Goal: Use online tool/utility: Utilize a website feature to perform a specific function

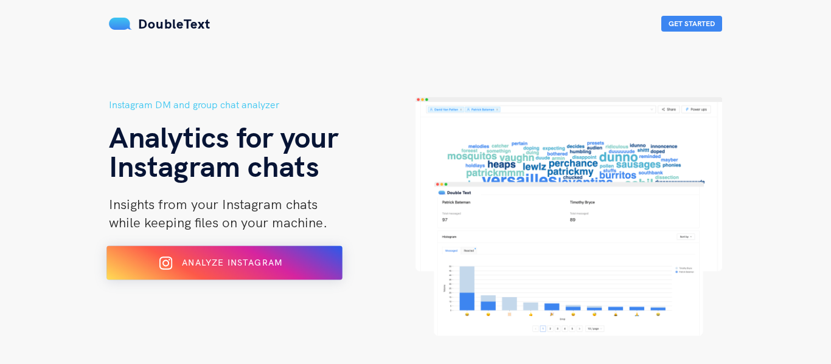
click at [258, 255] on div "Analyze Instagram" at bounding box center [224, 263] width 192 height 19
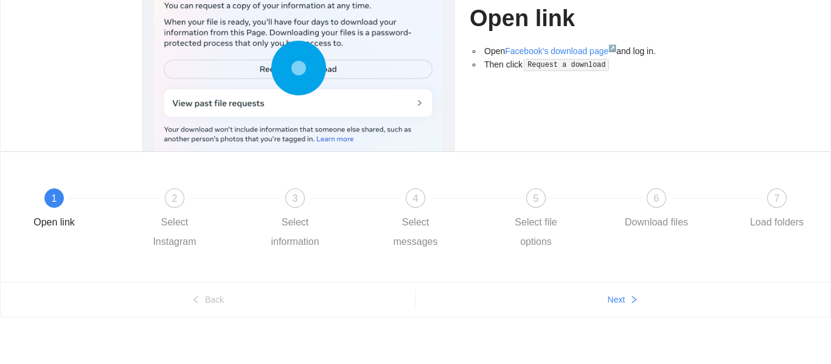
scroll to position [147, 0]
click at [768, 207] on div "7 Load folders" at bounding box center [776, 210] width 71 height 44
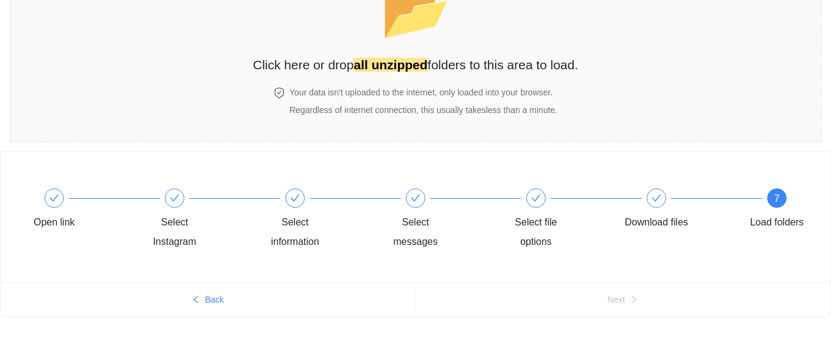
scroll to position [95, 0]
click at [322, 9] on div "📂 Click here or drop all unzipped folders to this area to load." at bounding box center [415, 21] width 325 height 108
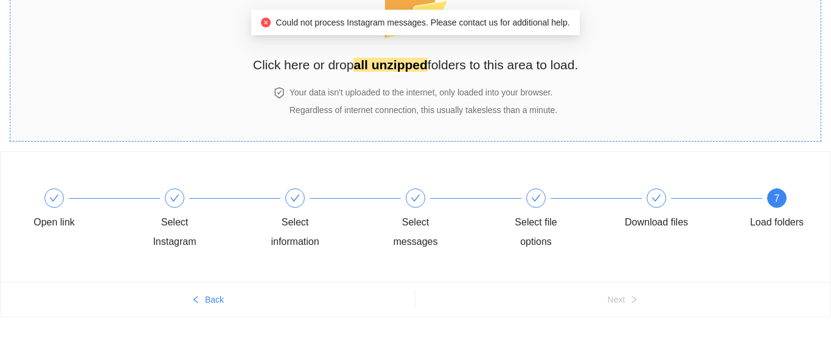
scroll to position [0, 0]
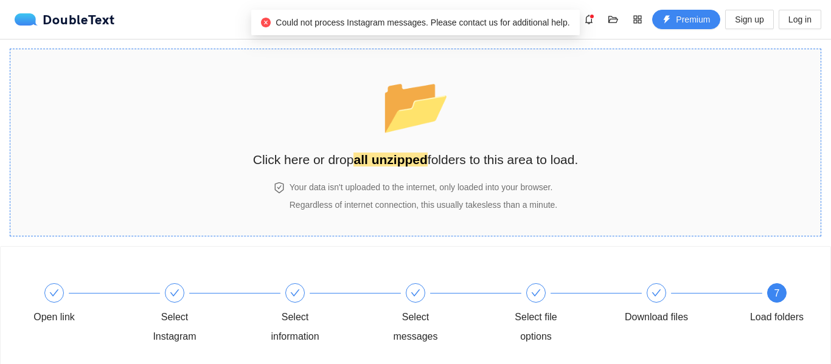
click at [399, 131] on span "📂" at bounding box center [416, 105] width 70 height 62
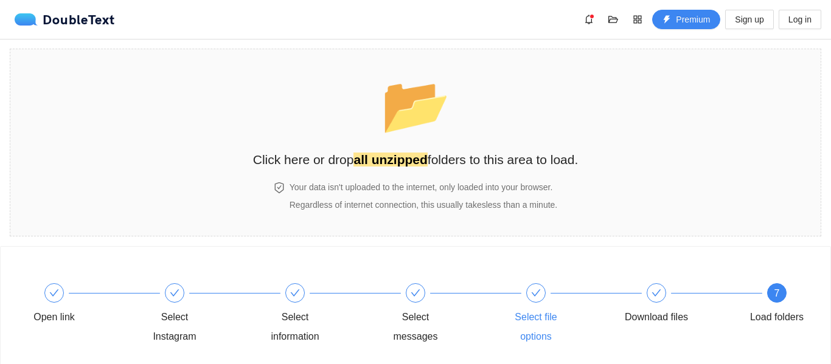
click at [556, 295] on div "Select file options" at bounding box center [560, 314] width 120 height 63
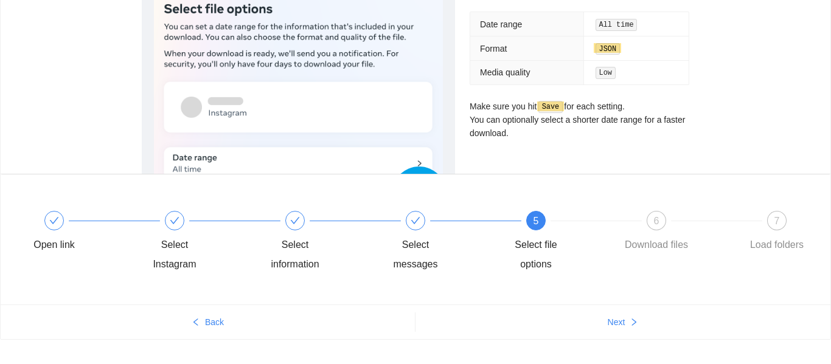
scroll to position [136, 0]
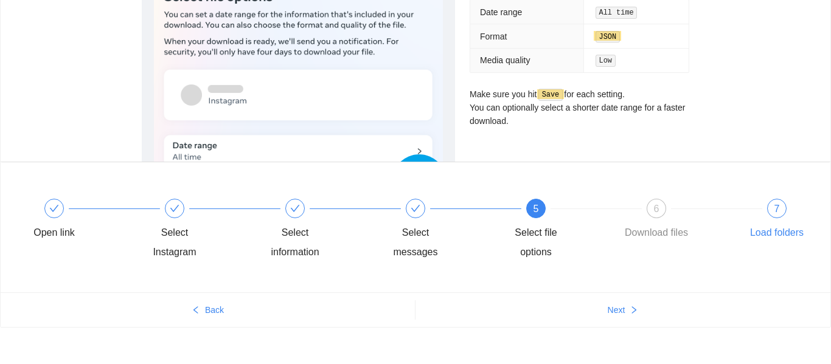
click at [792, 206] on div "7 Load folders" at bounding box center [776, 221] width 71 height 44
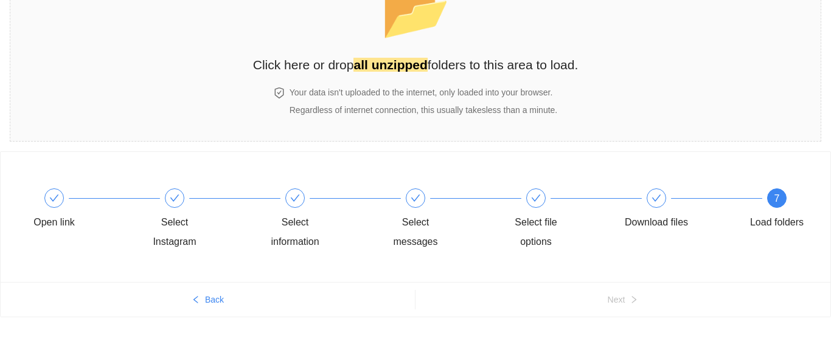
scroll to position [95, 0]
click at [416, 36] on span "📂" at bounding box center [416, 10] width 70 height 62
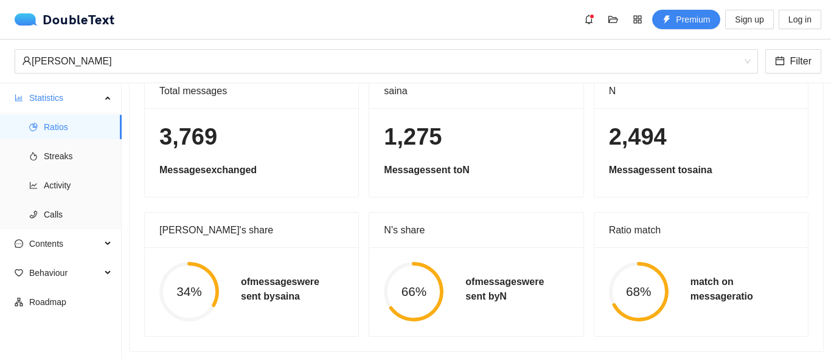
scroll to position [0, 0]
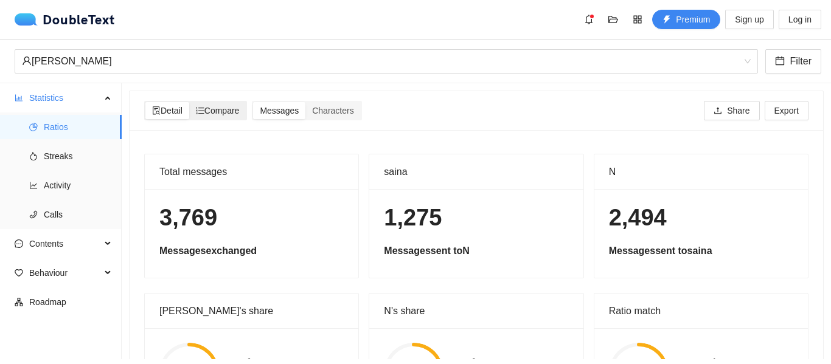
click at [214, 111] on span "Compare" at bounding box center [218, 111] width 44 height 10
click at [189, 102] on input "Compare" at bounding box center [189, 102] width 0 height 0
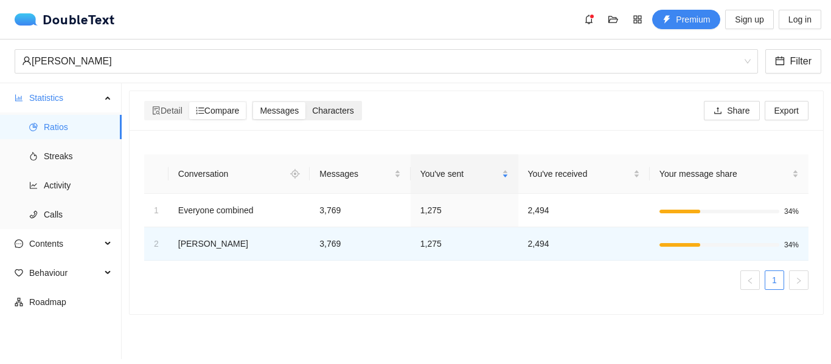
click at [343, 112] on span "Characters" at bounding box center [332, 111] width 41 height 10
click at [305, 102] on input "Characters" at bounding box center [305, 102] width 0 height 0
click at [182, 108] on span "Detail" at bounding box center [167, 111] width 30 height 10
click at [145, 102] on input "Detail" at bounding box center [145, 102] width 0 height 0
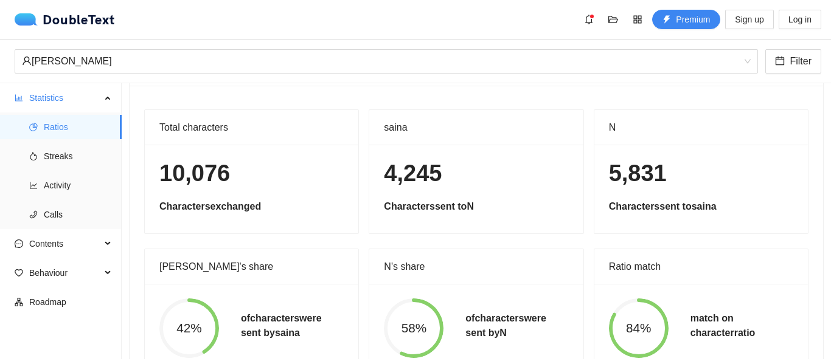
scroll to position [81, 0]
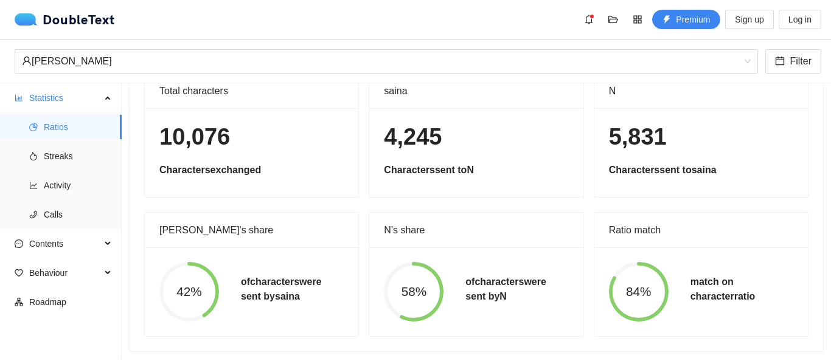
click at [570, 260] on div "58% of characters were sent by N" at bounding box center [475, 291] width 213 height 89
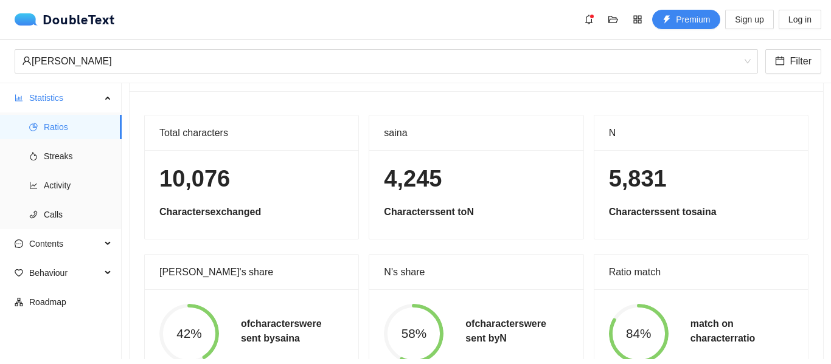
scroll to position [0, 0]
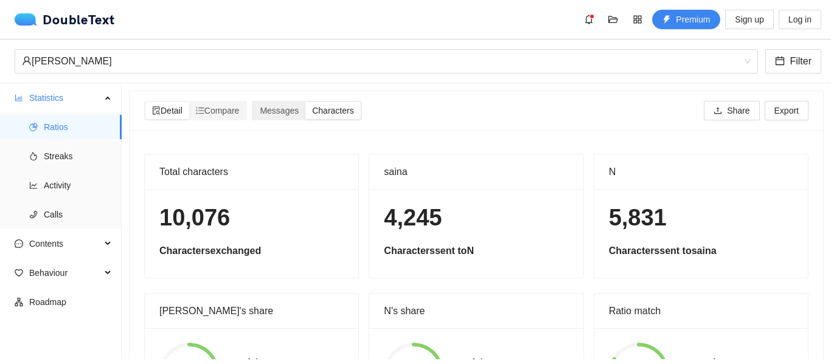
click at [334, 112] on span "Characters" at bounding box center [332, 111] width 41 height 10
click at [305, 102] on input "Characters" at bounding box center [305, 102] width 0 height 0
click at [311, 112] on div "Characters" at bounding box center [332, 110] width 55 height 17
click at [305, 102] on input "Characters" at bounding box center [305, 102] width 0 height 0
click at [274, 108] on span "Messages" at bounding box center [279, 111] width 39 height 10
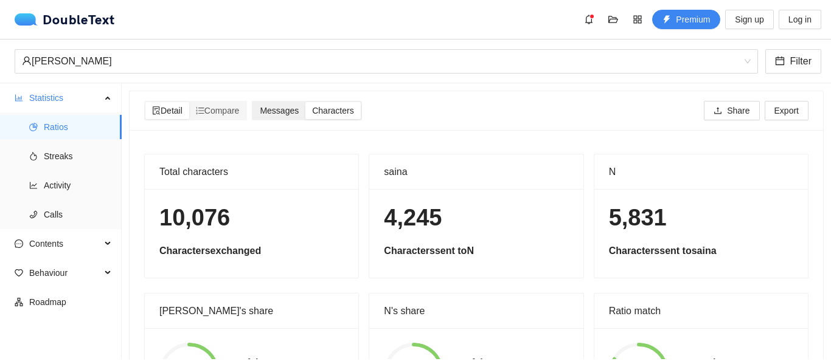
click at [253, 102] on input "Messages" at bounding box center [253, 102] width 0 height 0
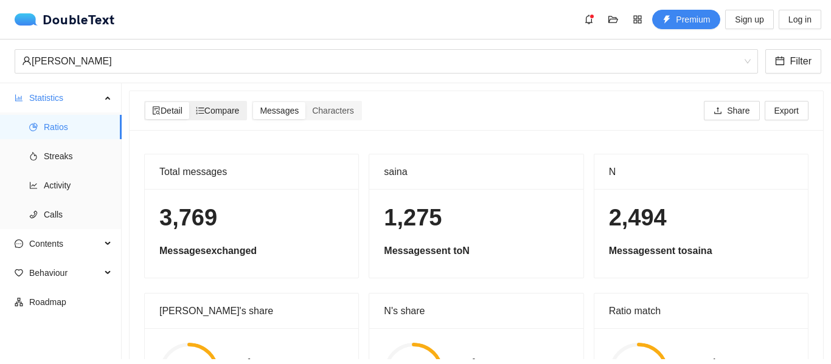
click at [230, 116] on div "Compare" at bounding box center [217, 110] width 57 height 17
click at [189, 102] on input "Compare" at bounding box center [189, 102] width 0 height 0
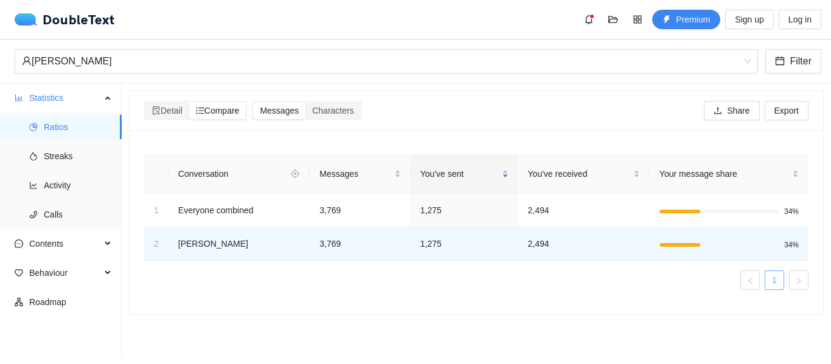
click at [769, 279] on link "1" at bounding box center [774, 280] width 18 height 18
click at [704, 181] on div "Your message share" at bounding box center [728, 173] width 139 height 13
click at [598, 171] on span "You've received" at bounding box center [579, 173] width 103 height 13
click at [437, 167] on div "You've sent" at bounding box center [464, 173] width 88 height 13
click at [49, 159] on span "Streaks" at bounding box center [78, 156] width 68 height 24
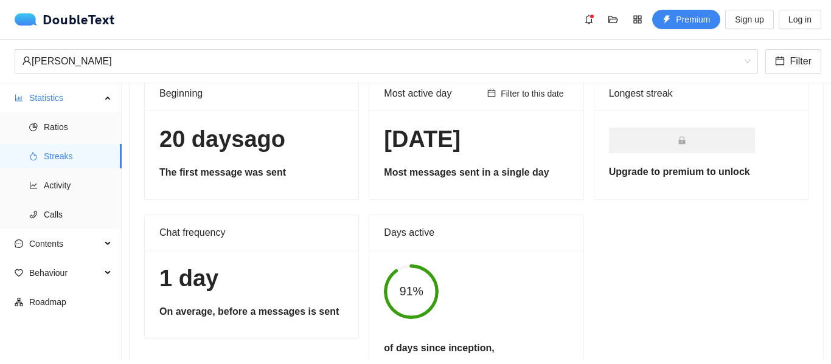
scroll to position [72, 0]
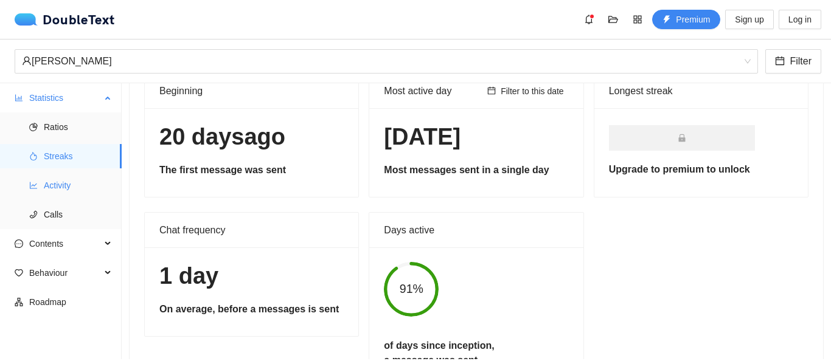
click at [62, 184] on span "Activity" at bounding box center [78, 185] width 68 height 24
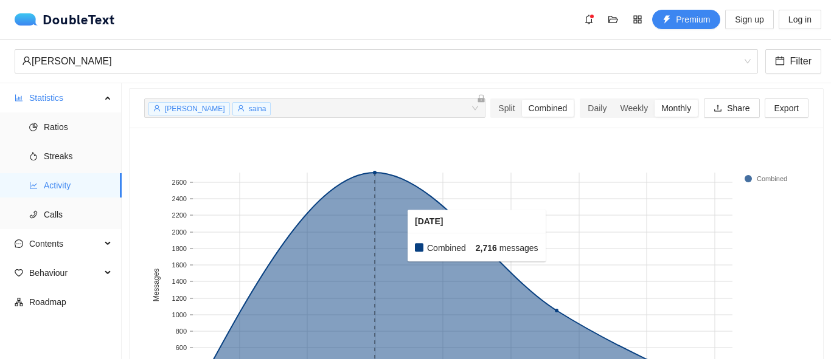
scroll to position [36, 0]
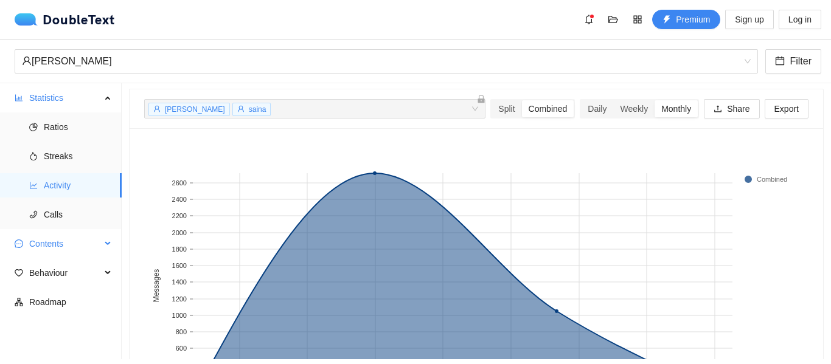
click at [46, 246] on span "Contents" at bounding box center [65, 244] width 72 height 24
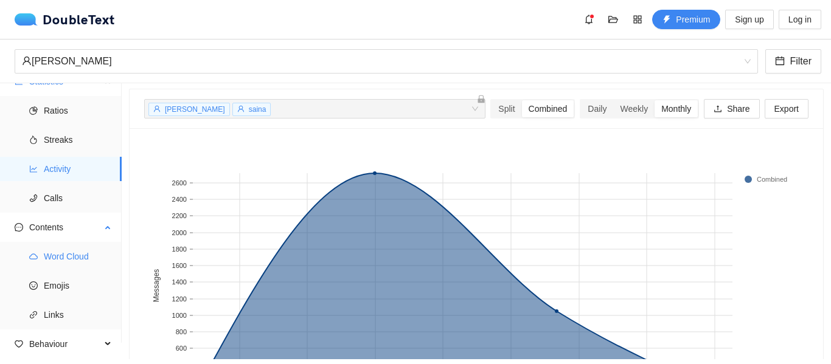
scroll to position [15, 0]
click at [78, 264] on span "Word Cloud" at bounding box center [78, 258] width 68 height 24
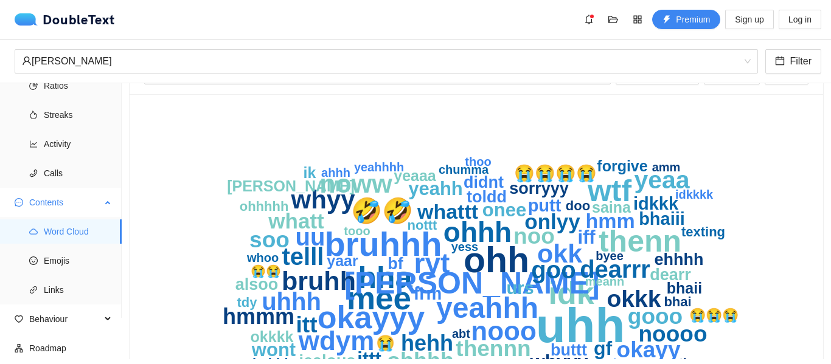
scroll to position [43, 0]
click at [58, 257] on span "Emojis" at bounding box center [78, 259] width 68 height 24
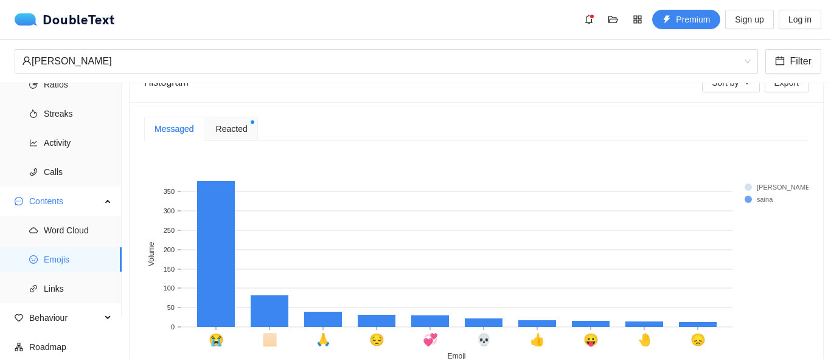
scroll to position [249, 0]
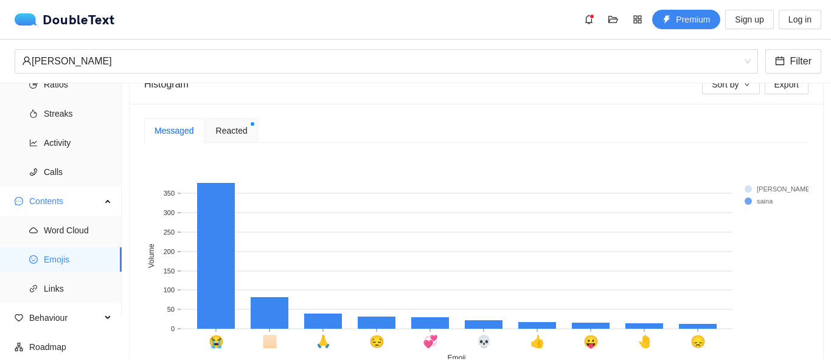
click at [232, 135] on span "Reacted" at bounding box center [232, 130] width 32 height 13
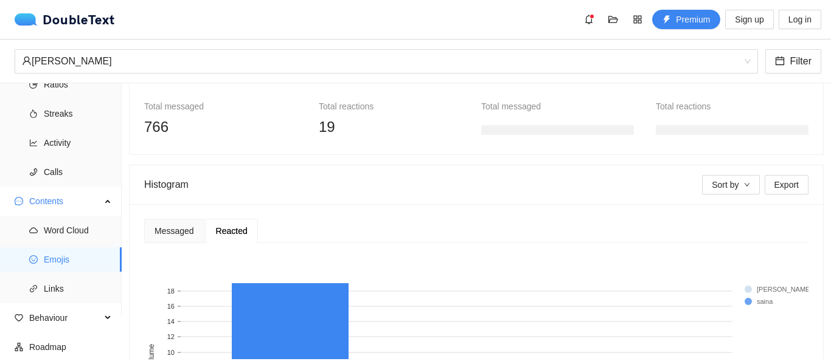
scroll to position [137, 0]
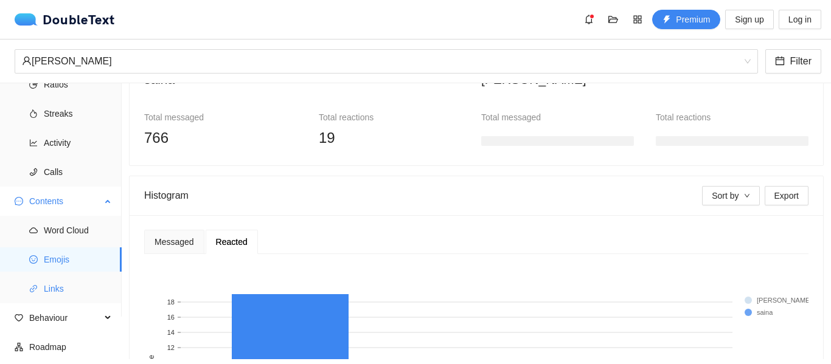
click at [56, 285] on span "Links" at bounding box center [78, 289] width 68 height 24
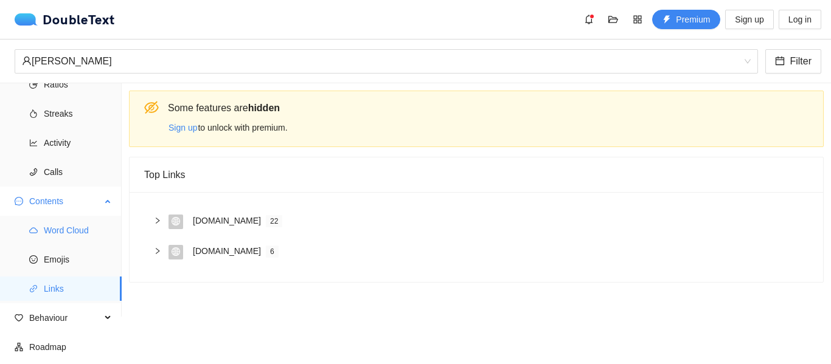
click at [53, 237] on span "Word Cloud" at bounding box center [78, 230] width 68 height 24
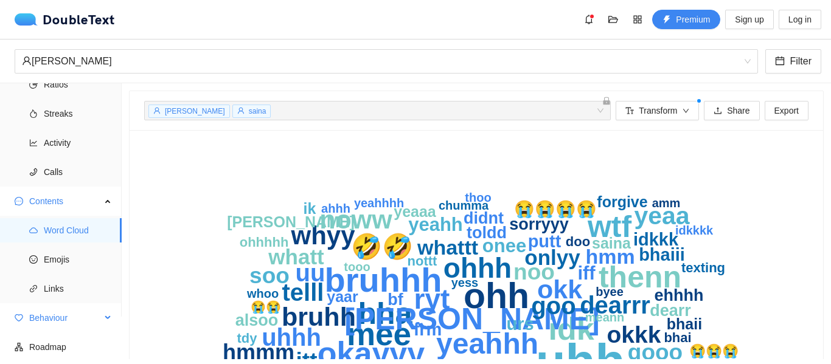
click at [58, 317] on span "Behaviour" at bounding box center [65, 318] width 72 height 24
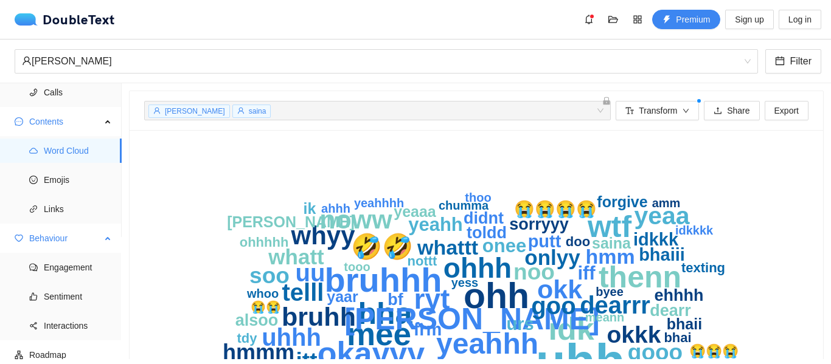
scroll to position [120, 0]
click at [65, 281] on span "Engagement" at bounding box center [78, 269] width 68 height 24
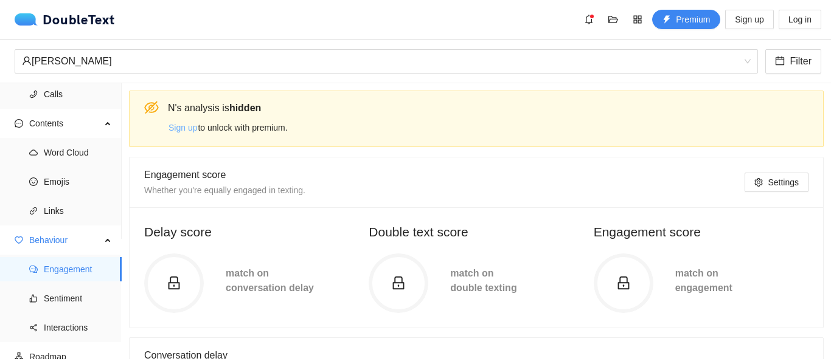
click at [185, 126] on span "Sign up" at bounding box center [182, 127] width 29 height 13
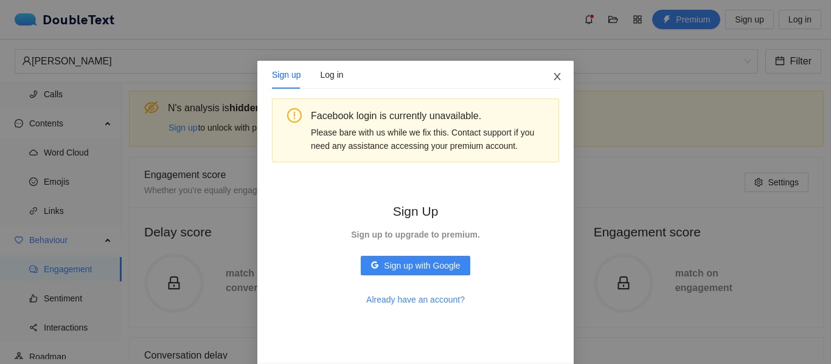
click at [554, 73] on icon "close" at bounding box center [557, 77] width 10 height 10
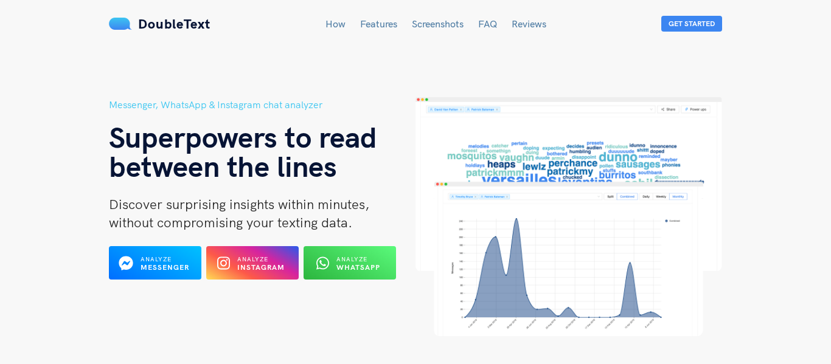
click at [249, 255] on span "Analyze" at bounding box center [252, 259] width 31 height 8
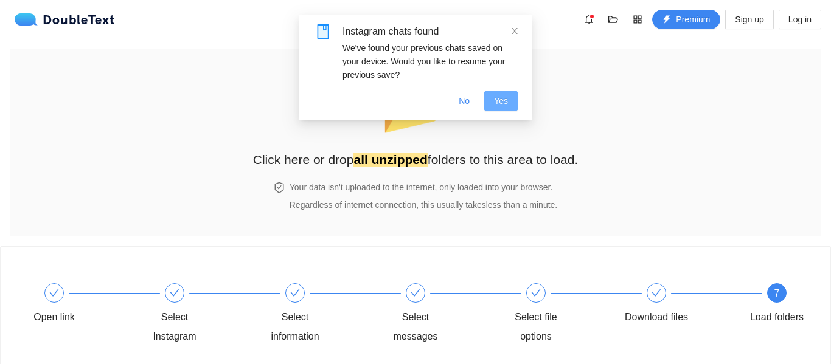
click at [498, 103] on span "Yes" at bounding box center [501, 100] width 14 height 13
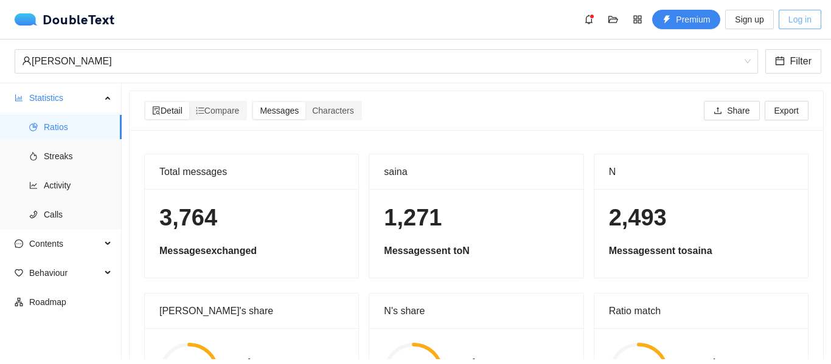
click at [781, 21] on button "Log in" at bounding box center [799, 19] width 43 height 19
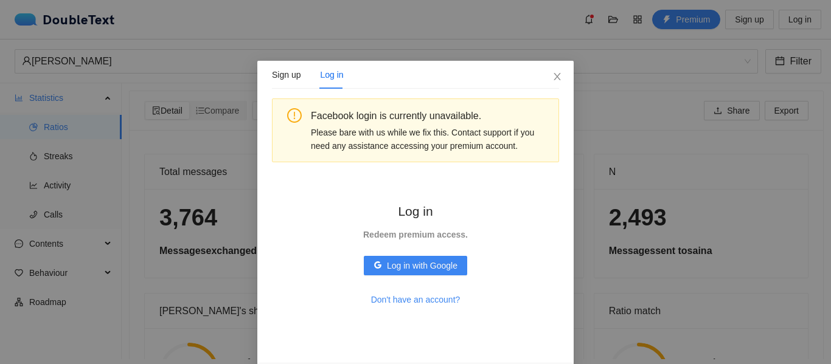
click at [737, 20] on div "Sign up Log in Facebook login is currently unavailable. Please bare with us whi…" at bounding box center [415, 182] width 831 height 364
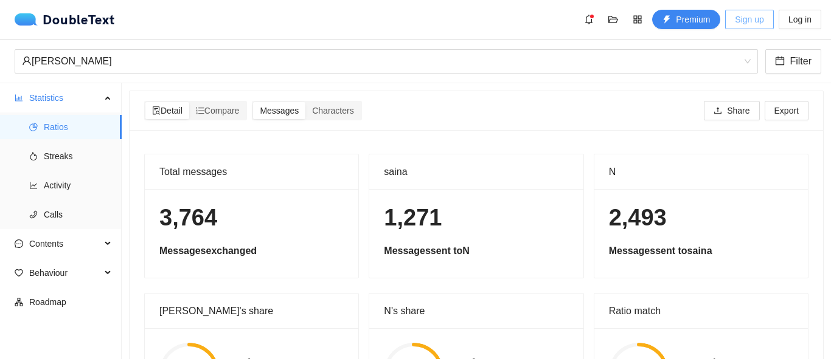
click at [737, 20] on span "Sign up" at bounding box center [748, 19] width 29 height 13
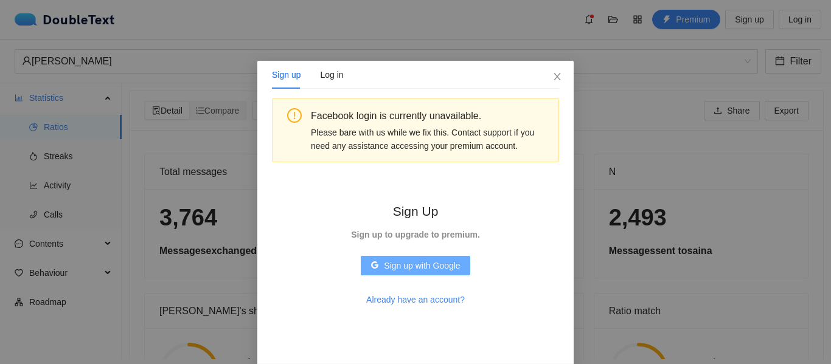
click at [403, 264] on span "Sign up with Google" at bounding box center [422, 265] width 76 height 13
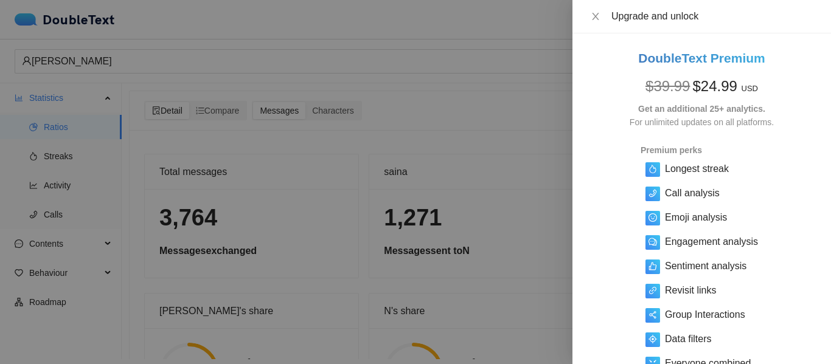
click at [350, 257] on div at bounding box center [415, 182] width 831 height 364
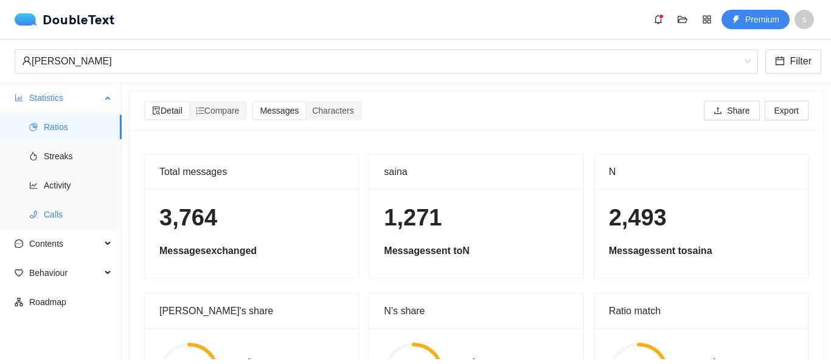
click at [61, 219] on span "Calls" at bounding box center [78, 214] width 68 height 24
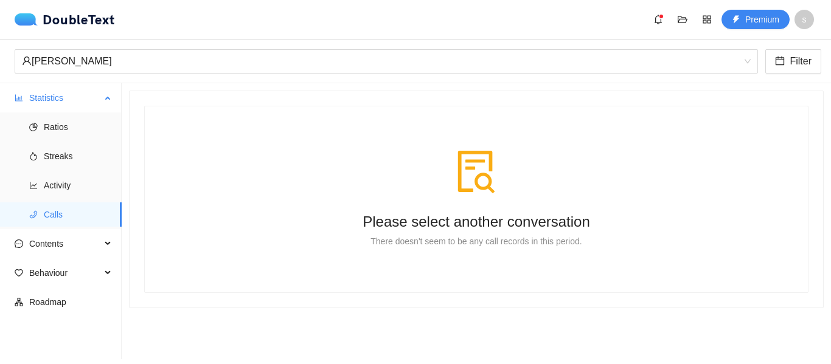
click at [54, 204] on span "Calls" at bounding box center [78, 214] width 68 height 24
click at [49, 192] on span "Activity" at bounding box center [78, 185] width 68 height 24
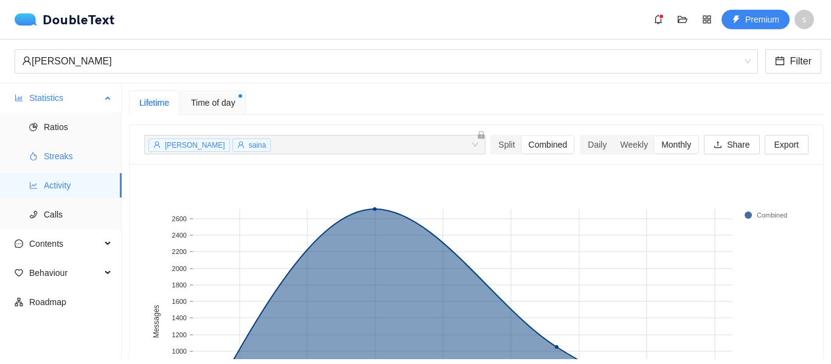
click at [55, 152] on span "Streaks" at bounding box center [78, 156] width 68 height 24
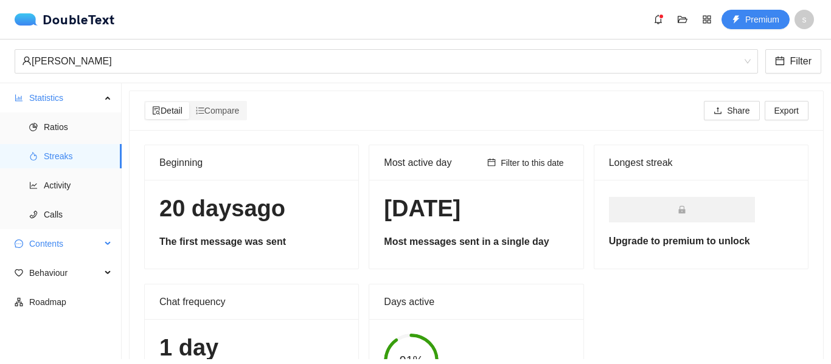
click at [67, 244] on span "Contents" at bounding box center [65, 244] width 72 height 24
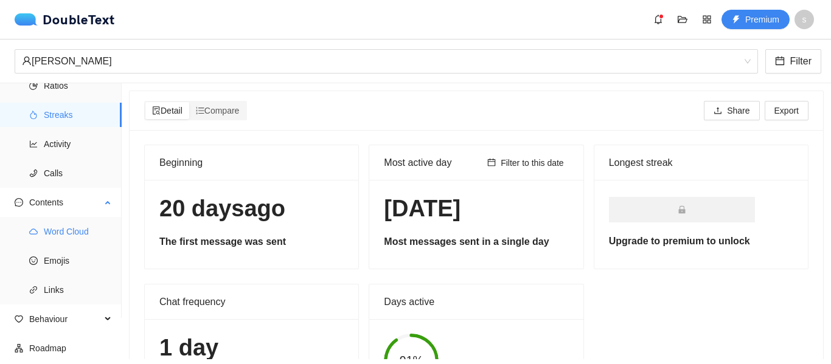
scroll to position [43, 0]
click at [77, 318] on span "Behaviour" at bounding box center [65, 318] width 72 height 24
click at [80, 351] on span "Engagement" at bounding box center [78, 347] width 68 height 24
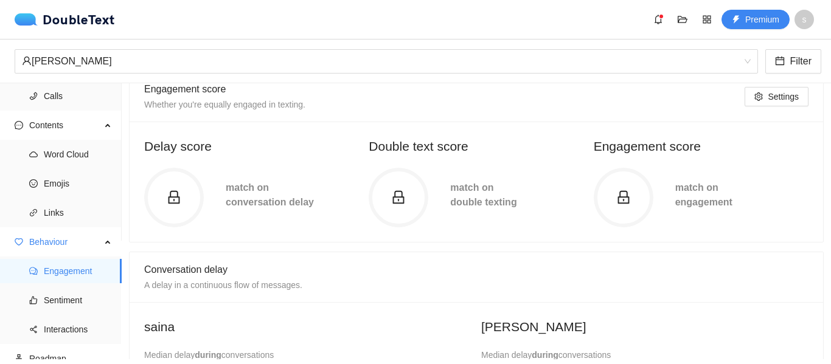
scroll to position [82, 0]
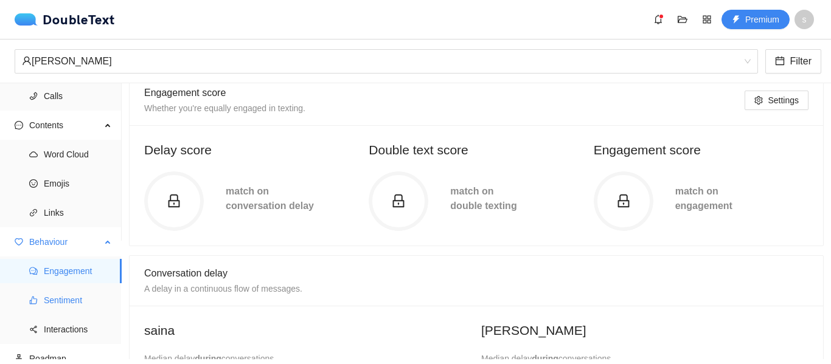
click at [71, 308] on span "Sentiment" at bounding box center [78, 300] width 68 height 24
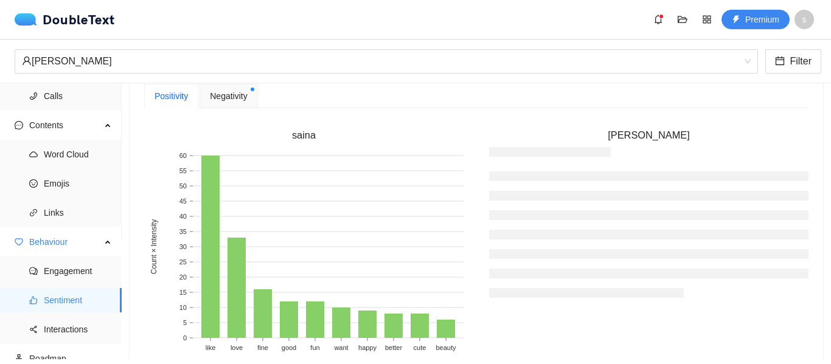
scroll to position [337, 0]
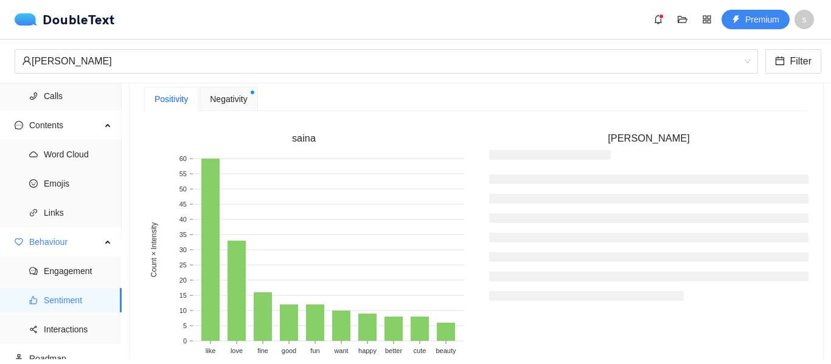
click at [237, 95] on span "Negativity" at bounding box center [228, 98] width 37 height 13
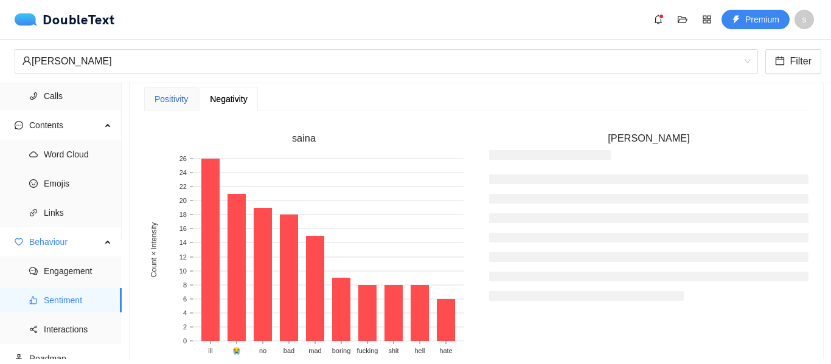
click at [173, 105] on div "Positivity" at bounding box center [170, 98] width 33 height 13
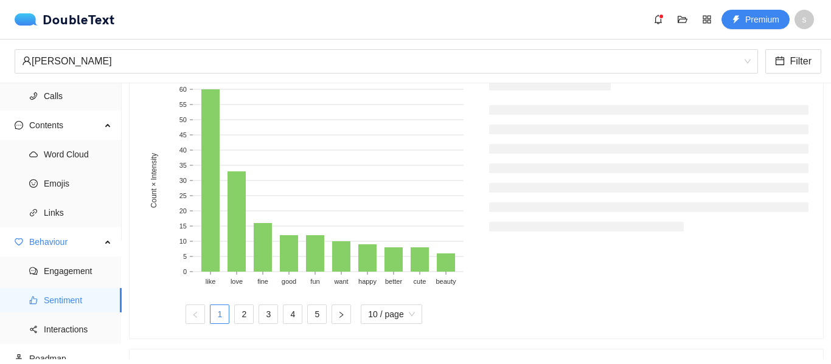
scroll to position [402, 0]
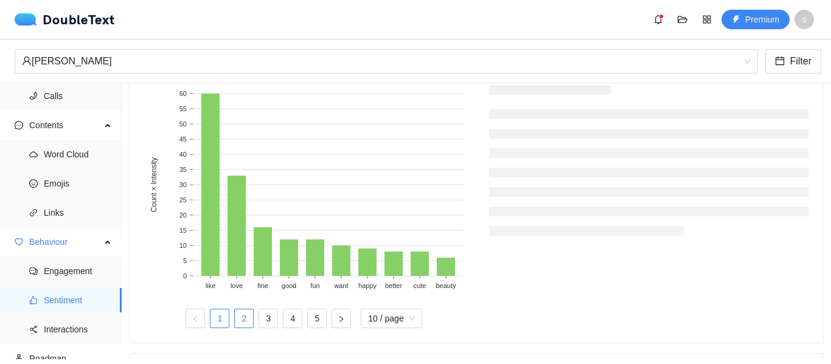
click at [246, 317] on link "2" at bounding box center [244, 318] width 18 height 18
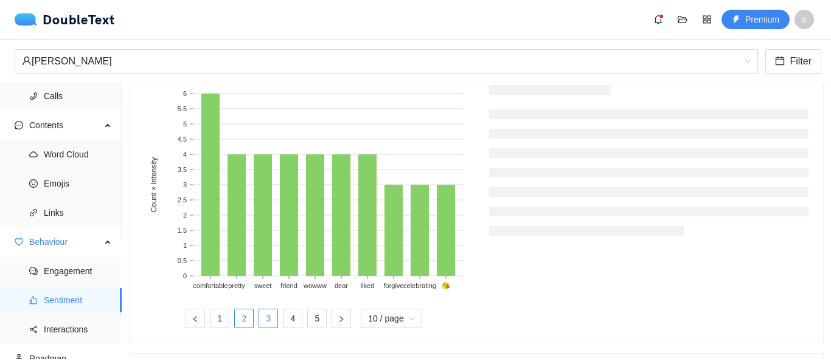
click at [268, 319] on link "3" at bounding box center [268, 318] width 18 height 18
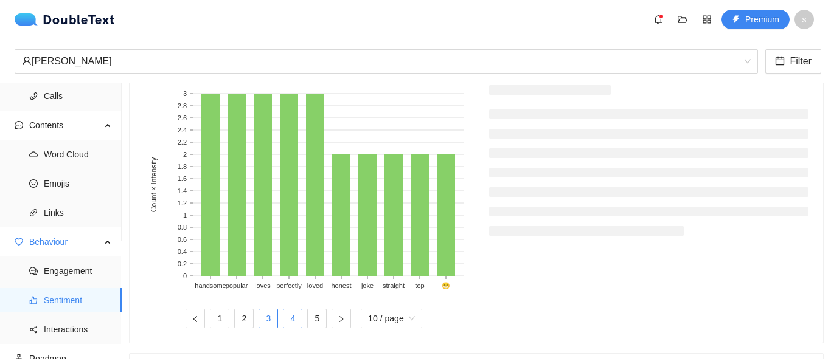
click at [295, 320] on link "4" at bounding box center [292, 318] width 18 height 18
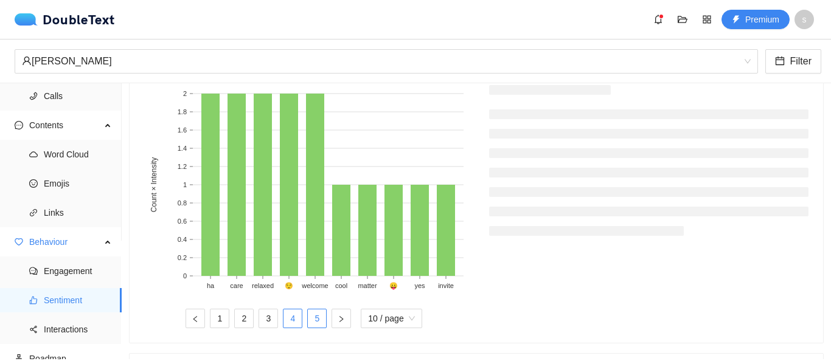
click at [322, 313] on link "5" at bounding box center [317, 318] width 18 height 18
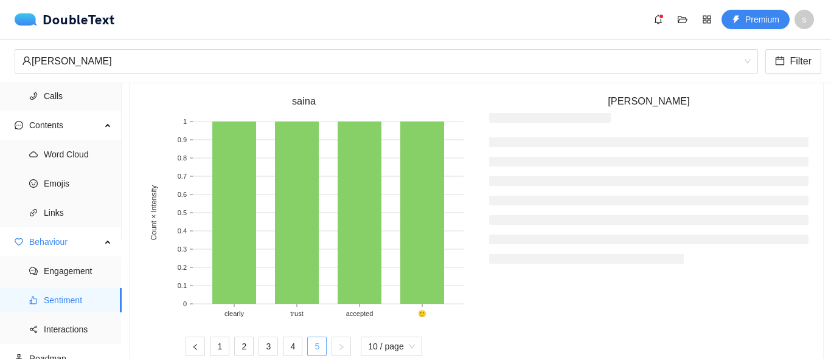
scroll to position [376, 0]
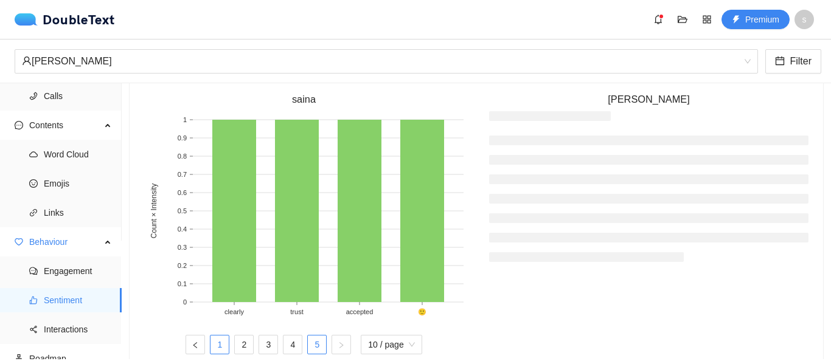
click at [216, 344] on link "1" at bounding box center [219, 345] width 18 height 18
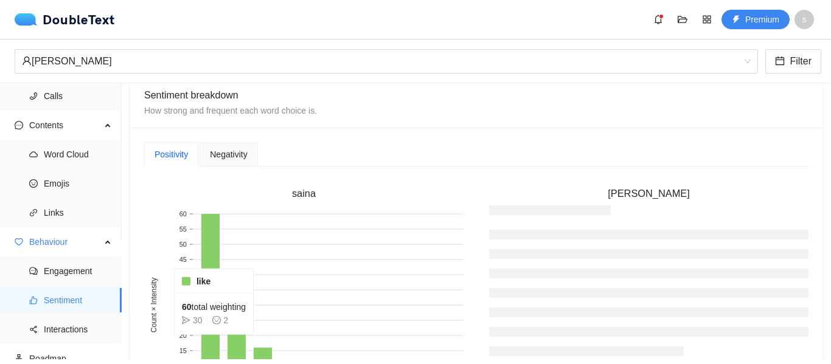
scroll to position [281, 0]
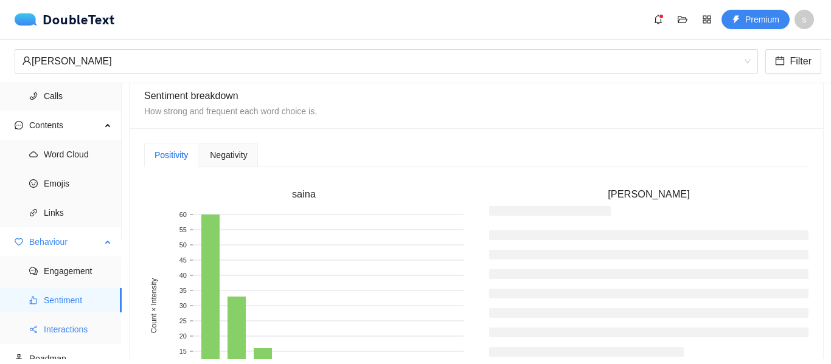
click at [63, 327] on span "Interactions" at bounding box center [78, 329] width 68 height 24
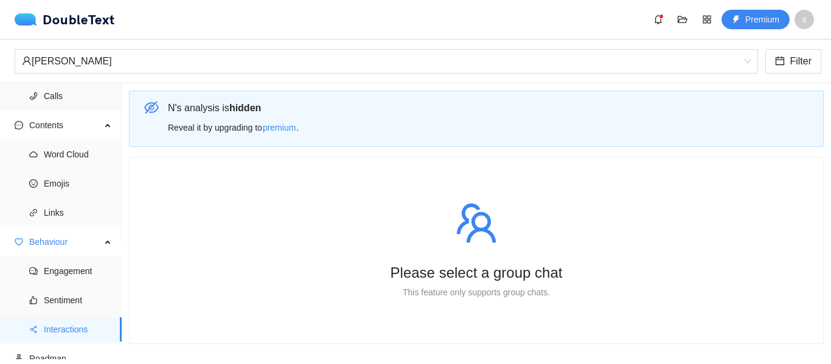
click at [160, 111] on div "N 's analysis is hidden Reveal it by upgrading to premium ." at bounding box center [476, 119] width 694 height 57
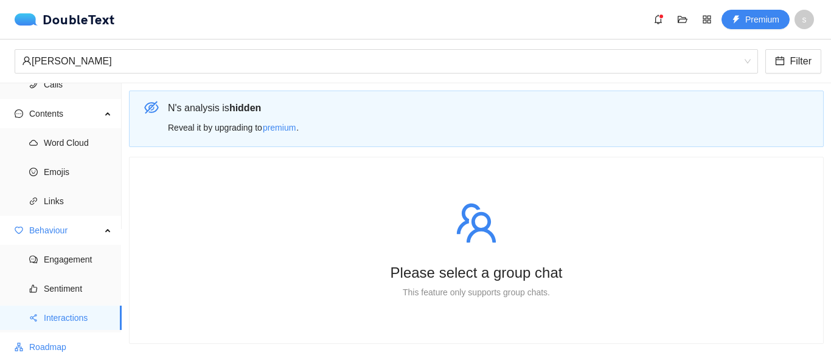
click at [58, 342] on span "Roadmap" at bounding box center [70, 347] width 83 height 24
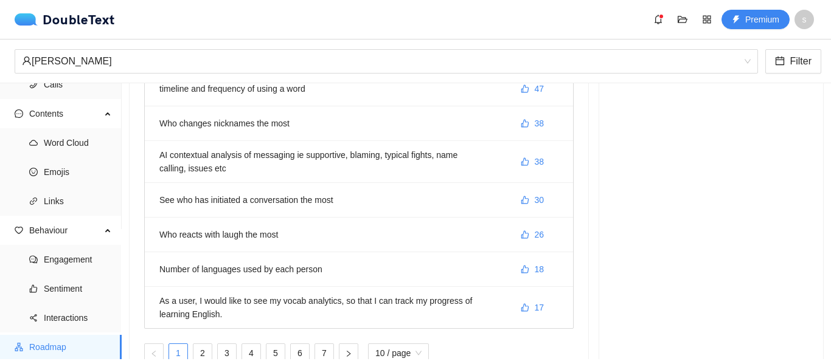
scroll to position [263, 0]
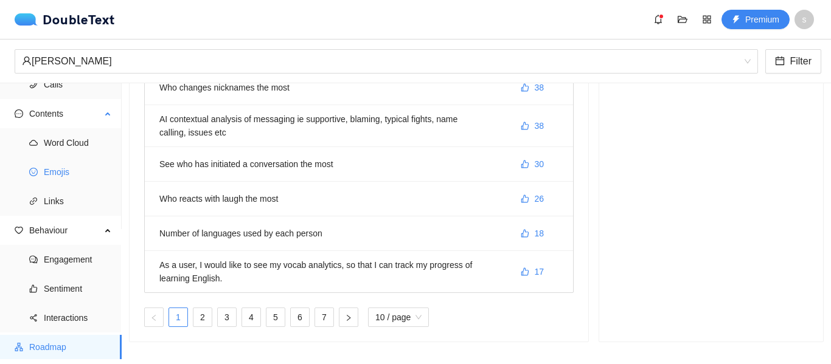
click at [36, 162] on li "Emojis" at bounding box center [61, 172] width 122 height 24
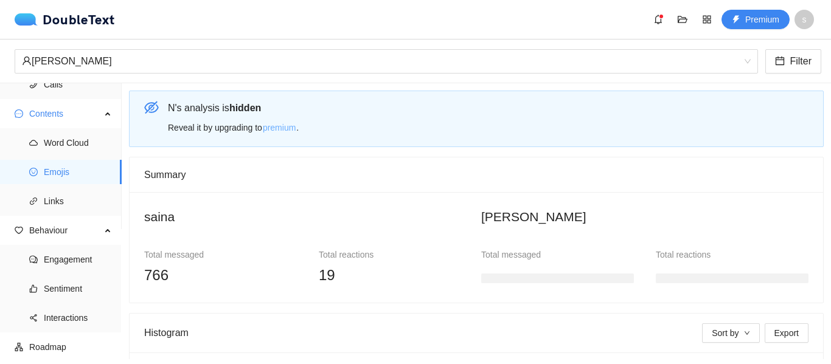
click at [272, 125] on span "premium" at bounding box center [279, 127] width 33 height 13
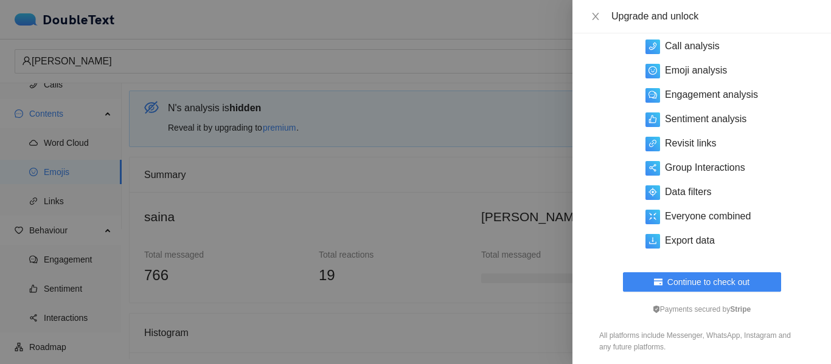
scroll to position [151, 0]
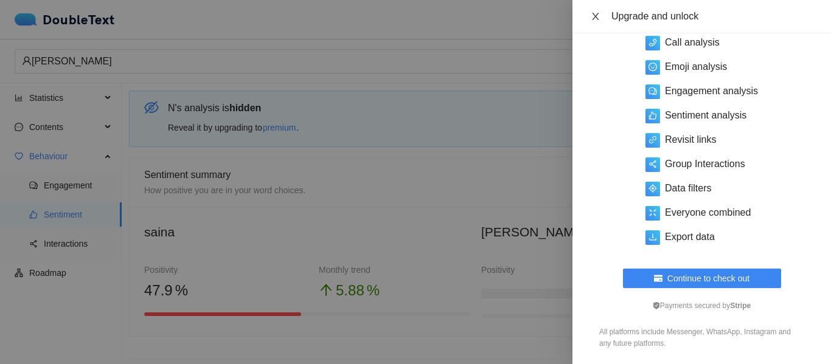
click at [592, 18] on icon "close" at bounding box center [595, 17] width 10 height 10
